Goal: Task Accomplishment & Management: Use online tool/utility

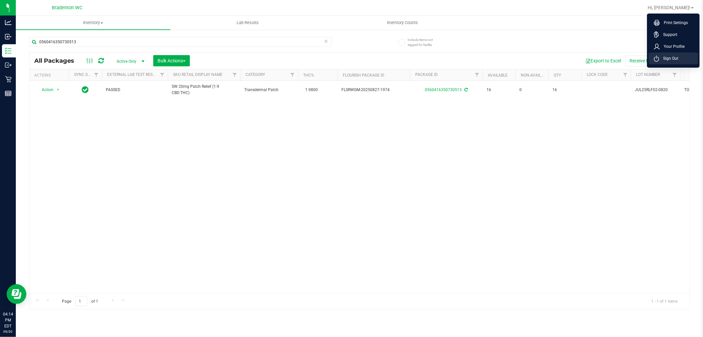
click at [677, 59] on span "Sign Out" at bounding box center [668, 58] width 19 height 7
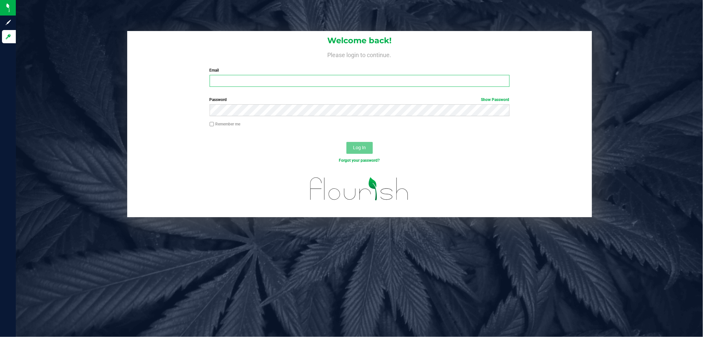
click at [364, 82] on input "Email" at bounding box center [360, 81] width 300 height 12
type input "[EMAIL_ADDRESS][DOMAIN_NAME]"
click at [346, 142] on button "Log In" at bounding box center [359, 148] width 26 height 12
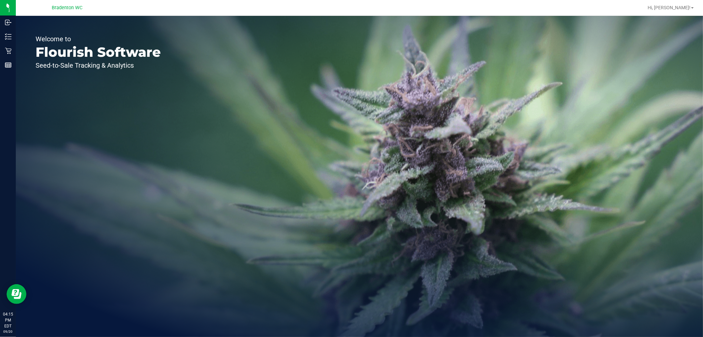
click at [16, 38] on div "Welcome to Flourish Software Seed-to-Sale Tracking & Analytics" at bounding box center [98, 176] width 165 height 321
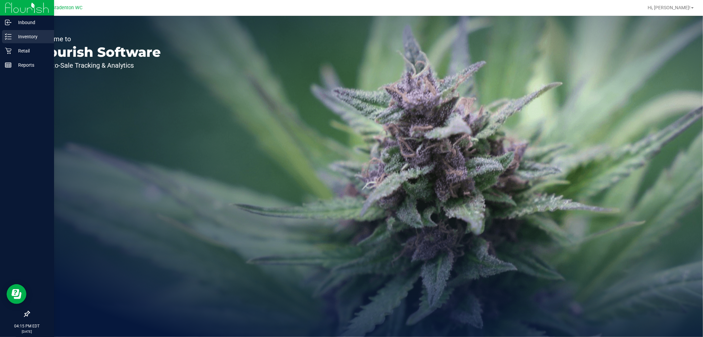
click at [9, 39] on line at bounding box center [10, 39] width 4 height 0
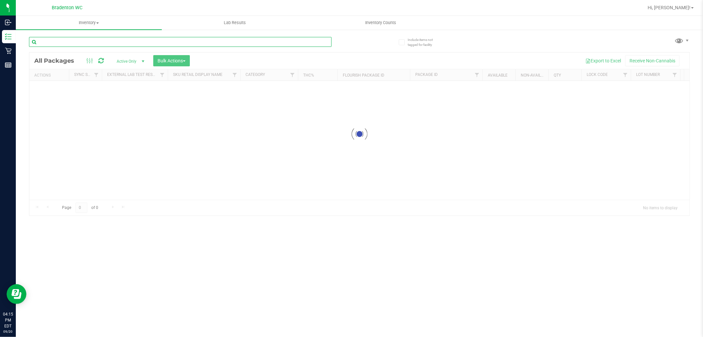
click at [102, 41] on input "text" at bounding box center [180, 42] width 303 height 10
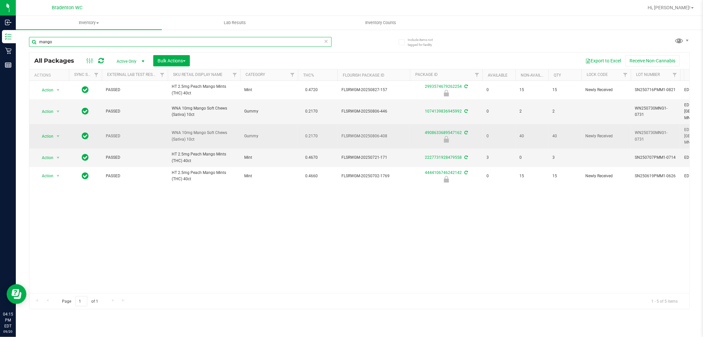
type input "mango"
click at [49, 132] on span "Action" at bounding box center [45, 136] width 18 height 9
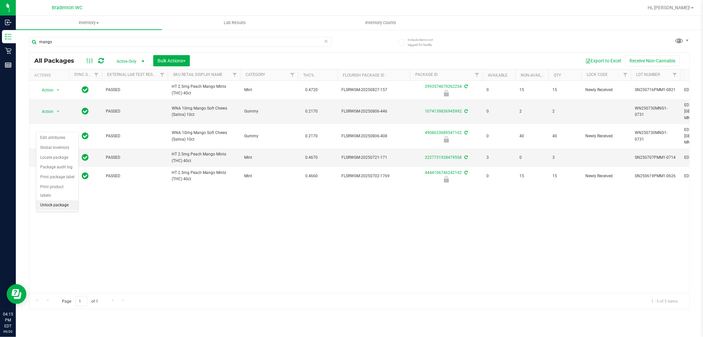
click at [61, 205] on li "Unlock package" at bounding box center [57, 205] width 42 height 10
